Goal: Transaction & Acquisition: Book appointment/travel/reservation

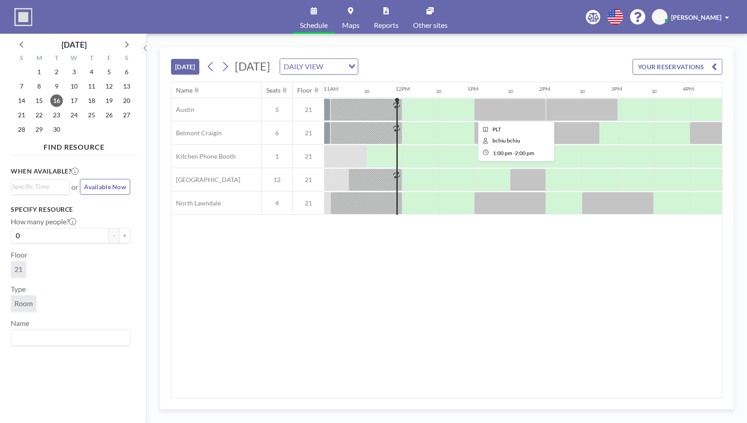
scroll to position [0, 791]
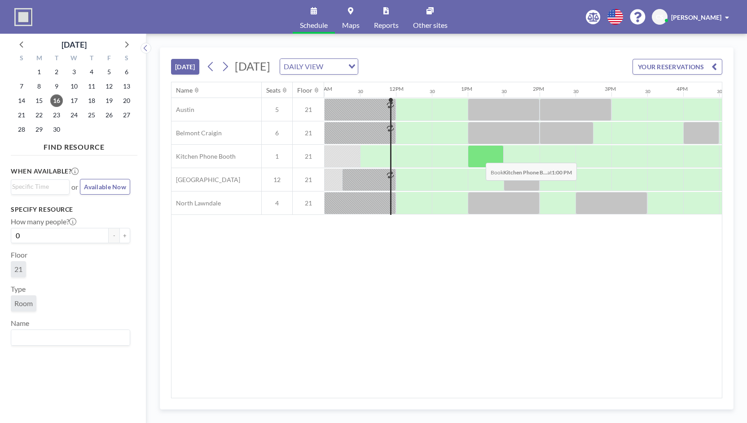
click at [479, 155] on div at bounding box center [486, 156] width 36 height 22
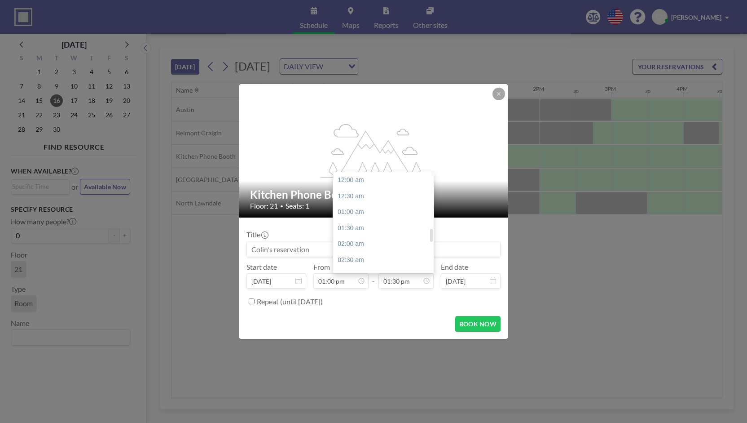
scroll to position [432, 0]
click at [374, 197] on div "02:00 pm" at bounding box center [385, 196] width 105 height 16
type input "02:00 pm"
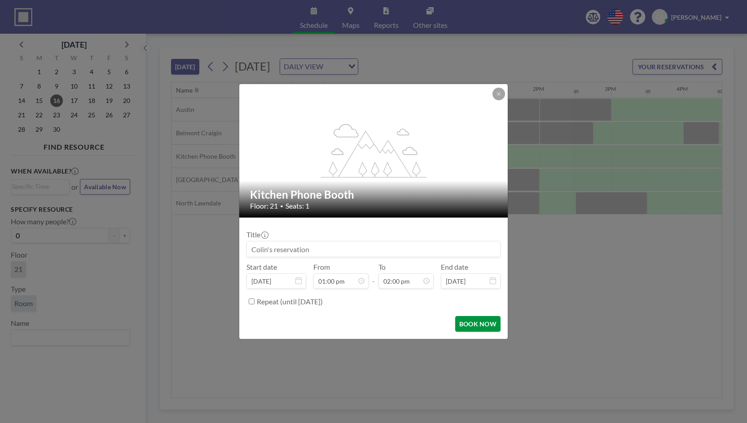
scroll to position [448, 0]
click at [478, 323] on button "BOOK NOW" at bounding box center [477, 324] width 45 height 16
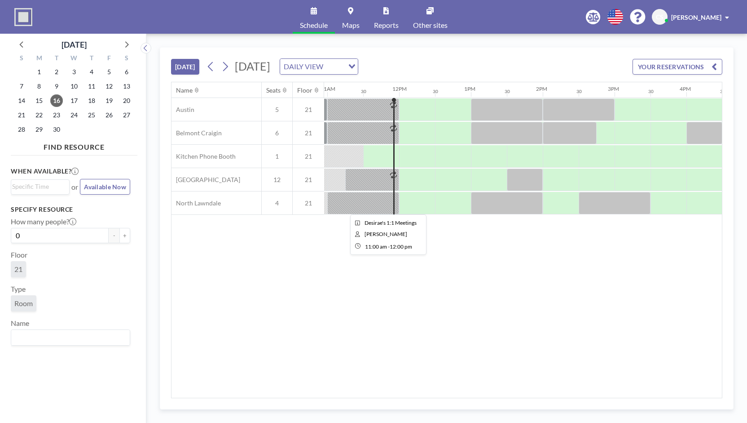
scroll to position [0, 791]
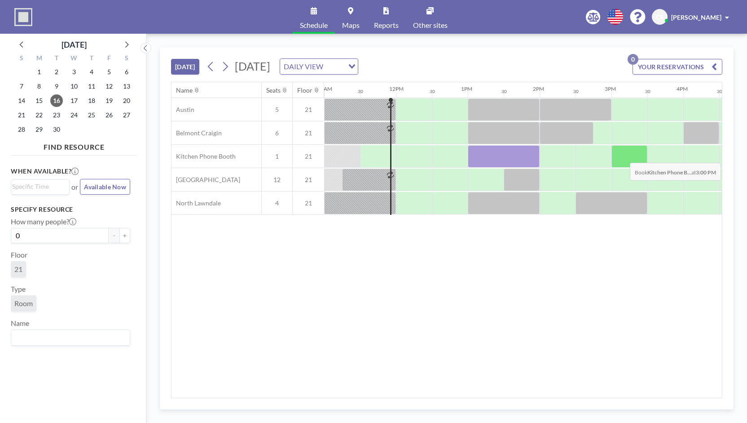
click at [623, 155] on div at bounding box center [630, 156] width 36 height 22
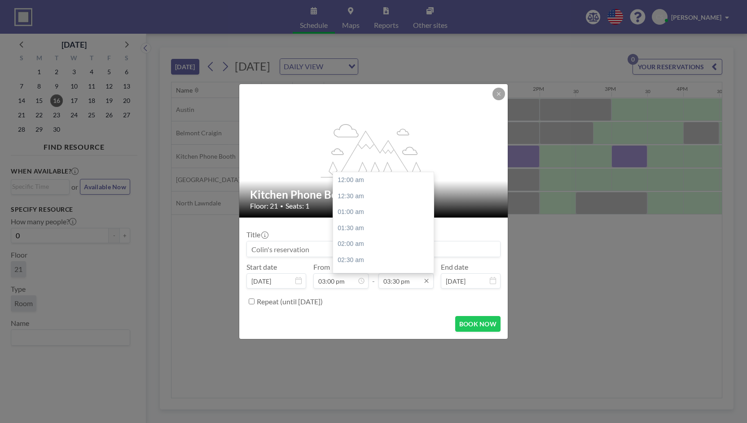
scroll to position [495, 0]
click at [375, 203] on div "04:00 pm" at bounding box center [385, 196] width 105 height 16
type input "04:00 pm"
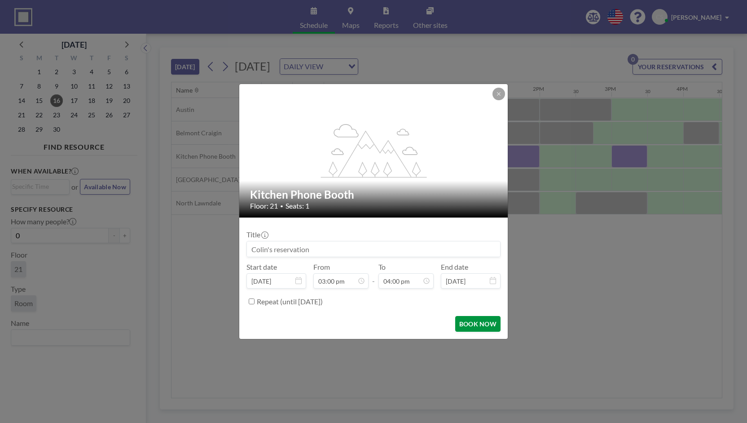
scroll to position [512, 0]
click at [491, 324] on button "BOOK NOW" at bounding box center [477, 324] width 45 height 16
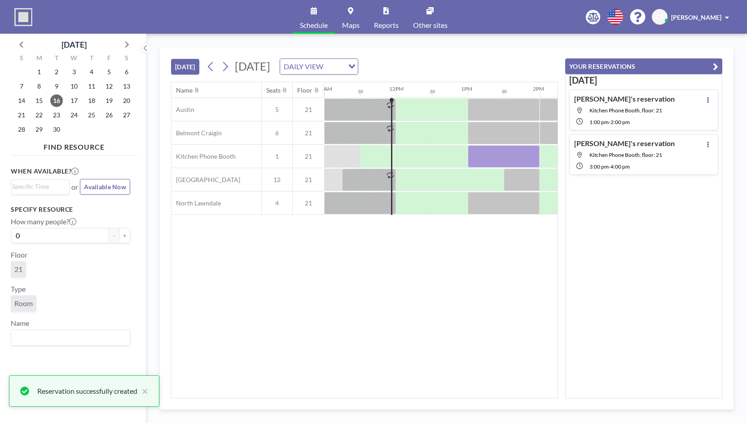
click at [512, 320] on div "Name Seats Floor 12AM 30 1AM 30 2AM 30 3AM 30 4AM 30 5AM 30 6AM 30 7AM 30 8AM 3…" at bounding box center [365, 239] width 386 height 315
